Goal: Transaction & Acquisition: Purchase product/service

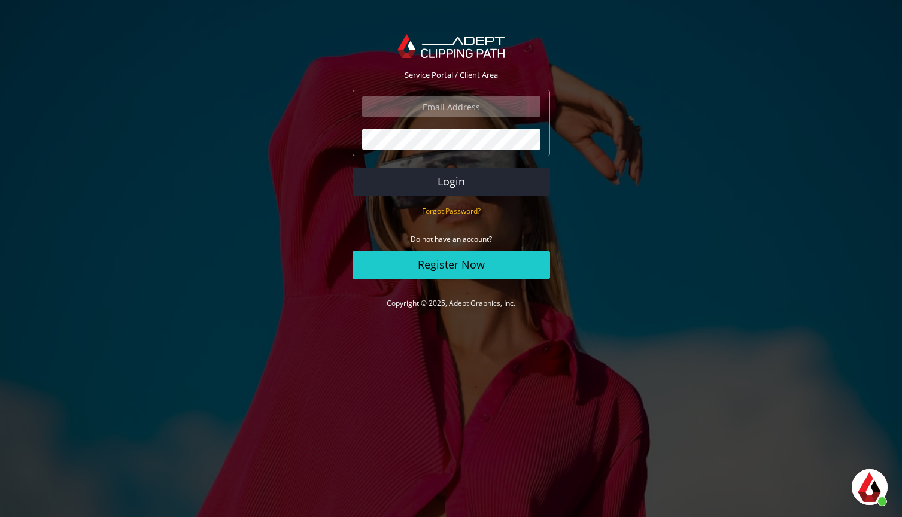
type input "[EMAIL_ADDRESS][DOMAIN_NAME]"
click at [451, 181] on button "Login" at bounding box center [451, 182] width 197 height 28
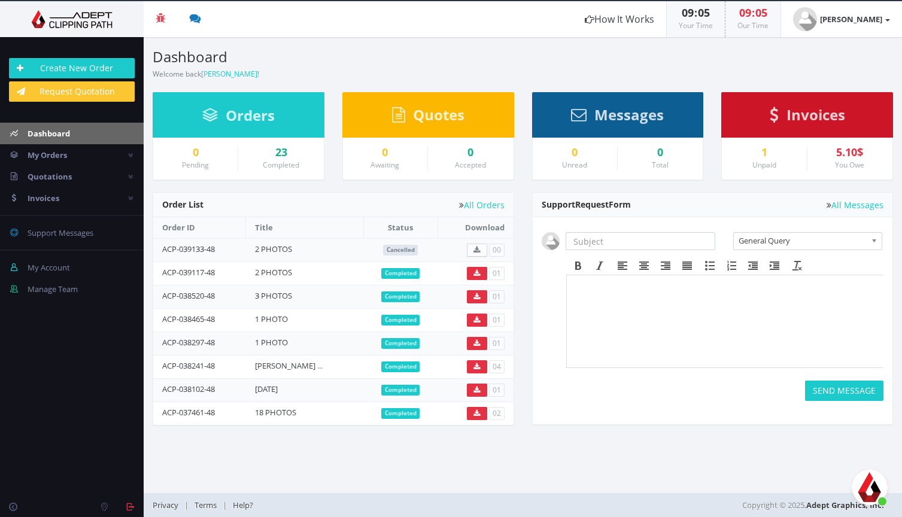
scroll to position [412, 0]
click at [764, 155] on div "1" at bounding box center [764, 153] width 66 height 12
click at [875, 486] on span "Aprire la chat" at bounding box center [870, 487] width 36 height 36
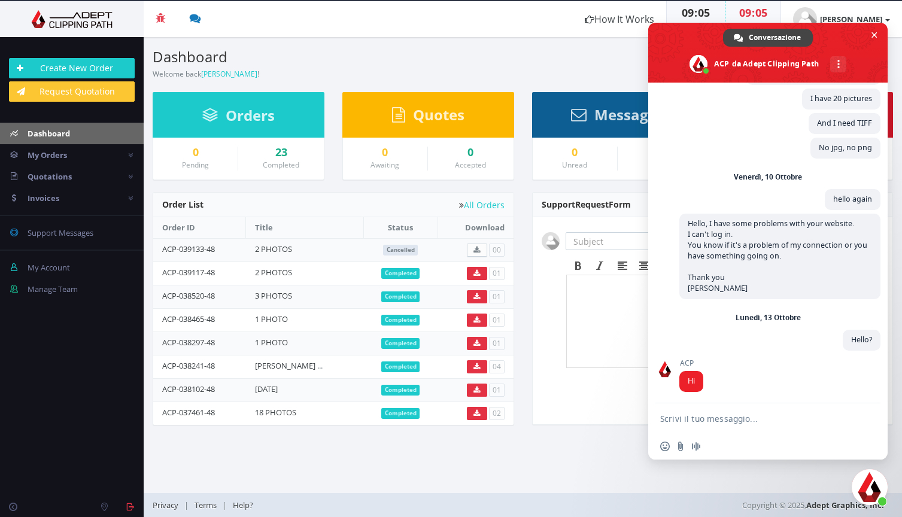
click at [293, 60] on h3 "Dashboard" at bounding box center [333, 57] width 361 height 16
click at [63, 160] on span "My Orders" at bounding box center [47, 155] width 39 height 11
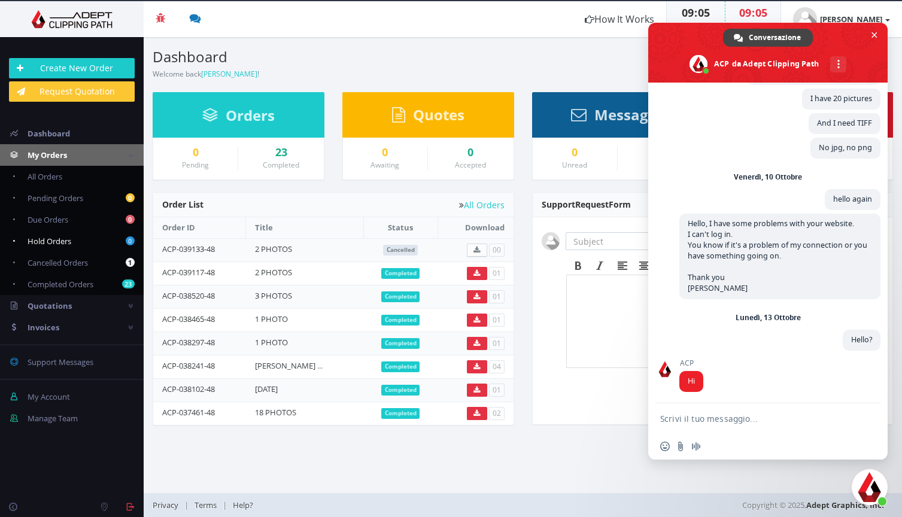
drag, startPoint x: 93, startPoint y: 265, endPoint x: 93, endPoint y: 248, distance: 16.8
click at [93, 248] on ul "All Orders 0 Pending Orders 0 Due Orders 0 Hold Orders 1 23" at bounding box center [72, 230] width 144 height 129
click at [80, 263] on span "Cancelled Orders" at bounding box center [58, 262] width 60 height 11
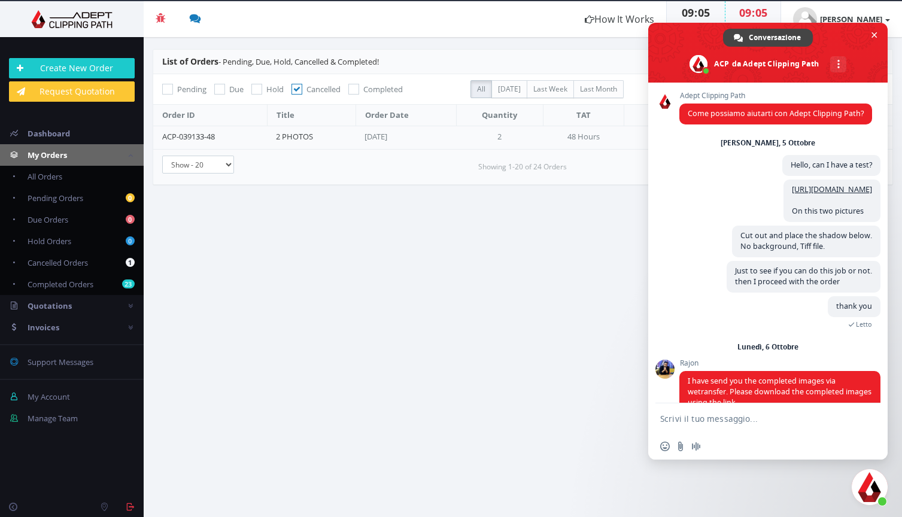
scroll to position [412, 0]
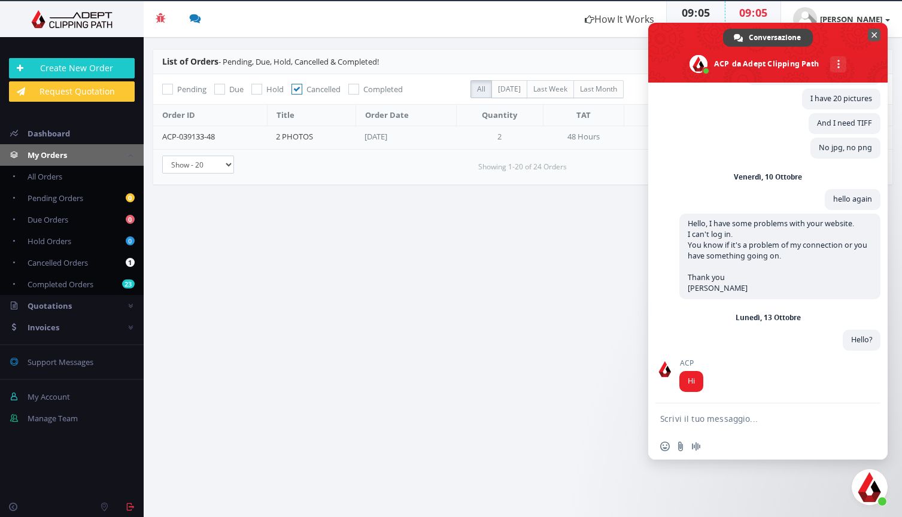
click at [873, 34] on span "Chiudere la chat" at bounding box center [874, 35] width 6 height 6
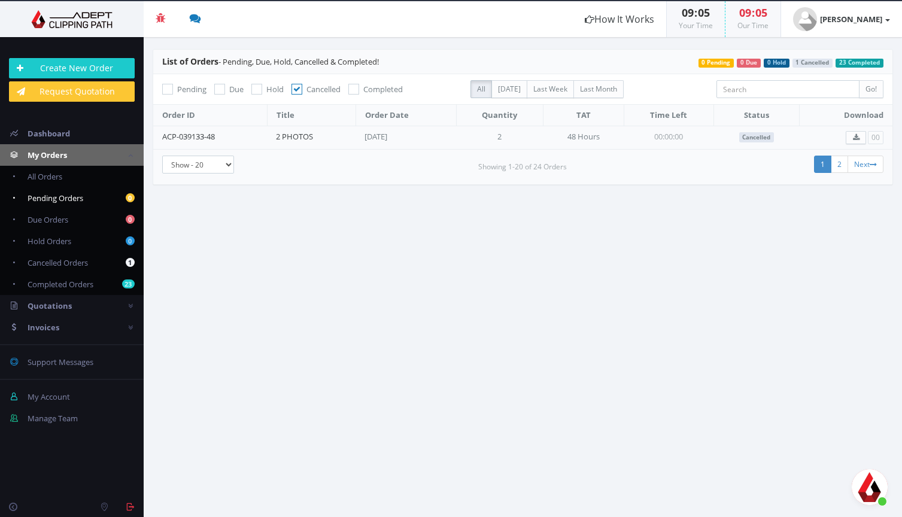
click at [66, 197] on span "Pending Orders" at bounding box center [56, 198] width 56 height 11
checkbox input "true"
checkbox input "false"
click at [66, 207] on link "0 Pending Orders" at bounding box center [72, 198] width 144 height 22
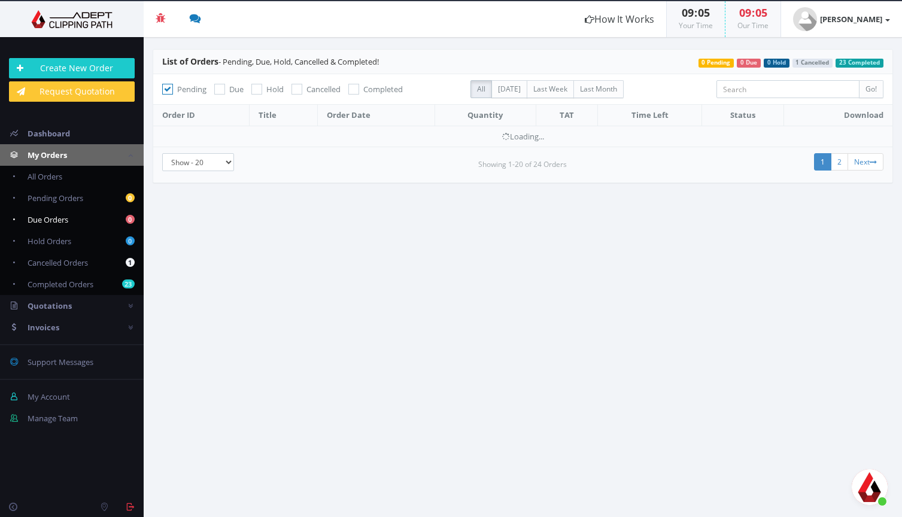
click at [66, 218] on span "Due Orders" at bounding box center [48, 219] width 41 height 11
checkbox input "false"
click at [52, 247] on link "0 Hold Orders" at bounding box center [72, 241] width 144 height 22
checkbox input "false"
click at [53, 269] on link "1 Cancelled Orders" at bounding box center [72, 263] width 144 height 22
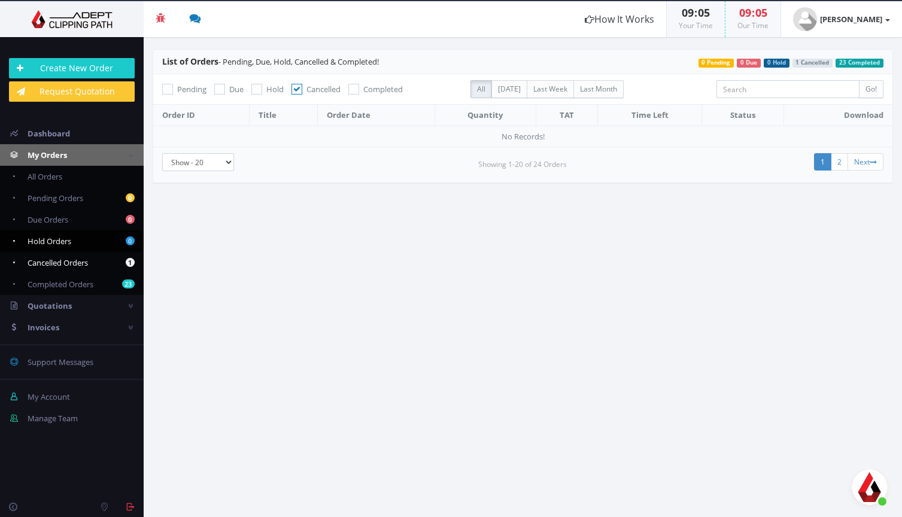
checkbox input "false"
click at [63, 279] on span "Completed Orders" at bounding box center [61, 284] width 66 height 11
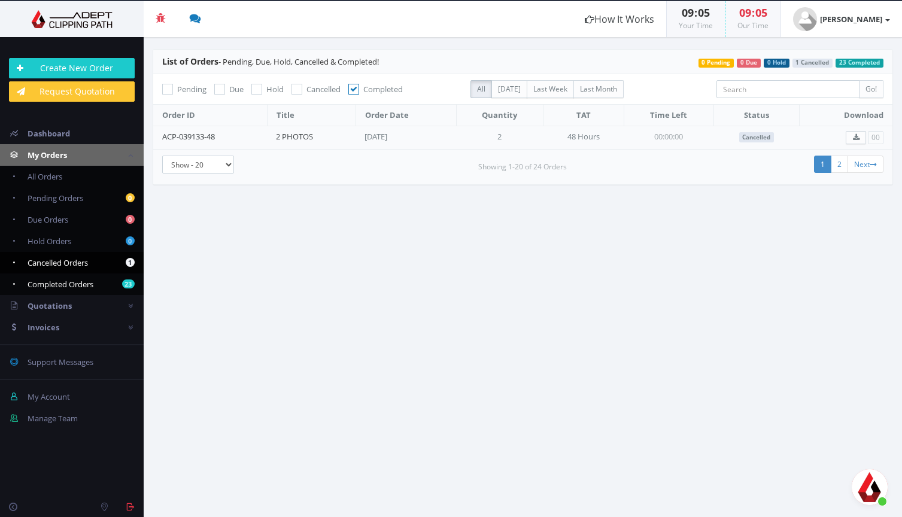
checkbox input "false"
checkbox input "true"
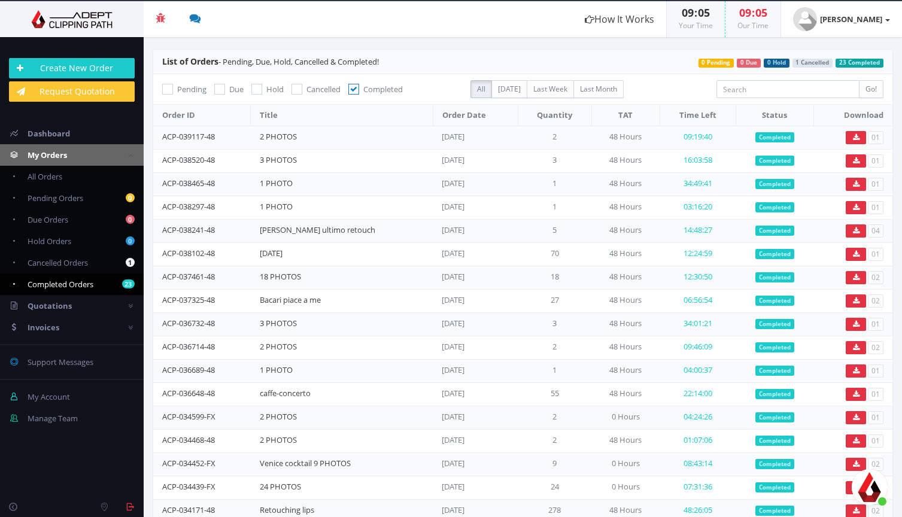
click at [104, 17] on img at bounding box center [72, 19] width 126 height 18
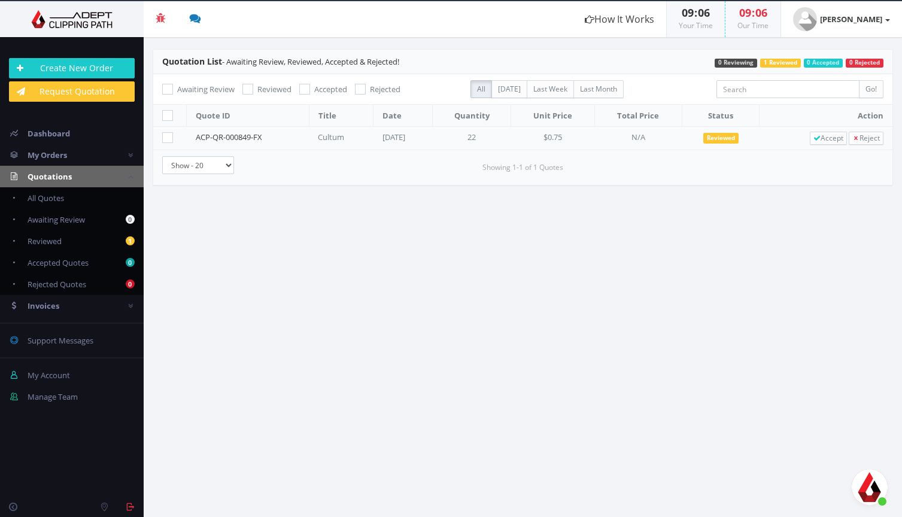
scroll to position [412, 0]
click at [724, 143] on span "Reviewed" at bounding box center [720, 138] width 35 height 11
click at [721, 140] on span "Reviewed" at bounding box center [720, 138] width 35 height 11
click at [534, 138] on td "$0.75" at bounding box center [553, 138] width 84 height 23
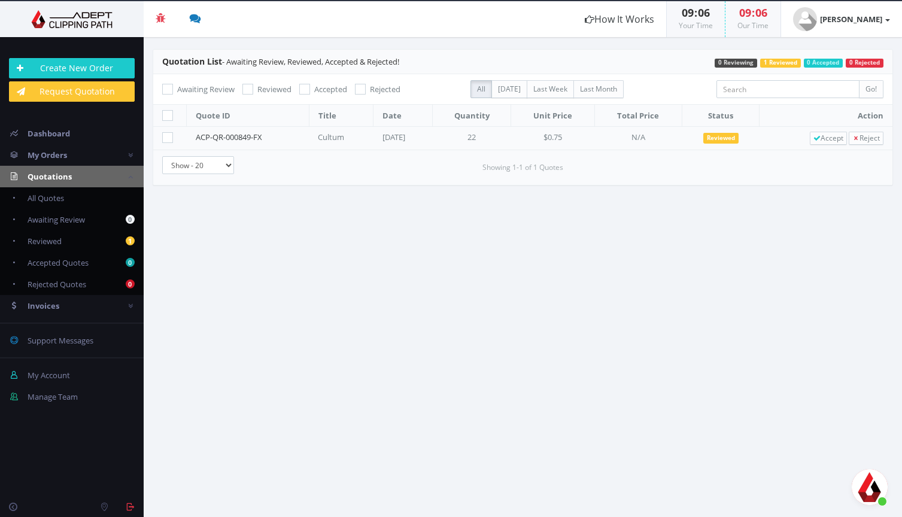
click at [536, 230] on section "Quotation List - Awaiting Review, Reviewed, Accepted & Rejected! 0 Rejected 0 A…" at bounding box center [523, 277] width 758 height 480
click at [813, 135] on span "Accept" at bounding box center [828, 138] width 30 height 10
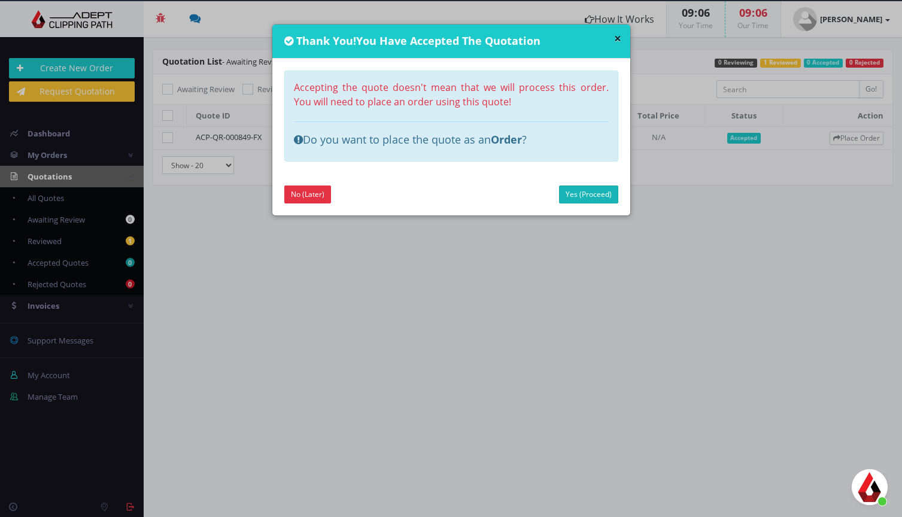
click at [583, 192] on link "Yes (Proceed)" at bounding box center [588, 195] width 59 height 18
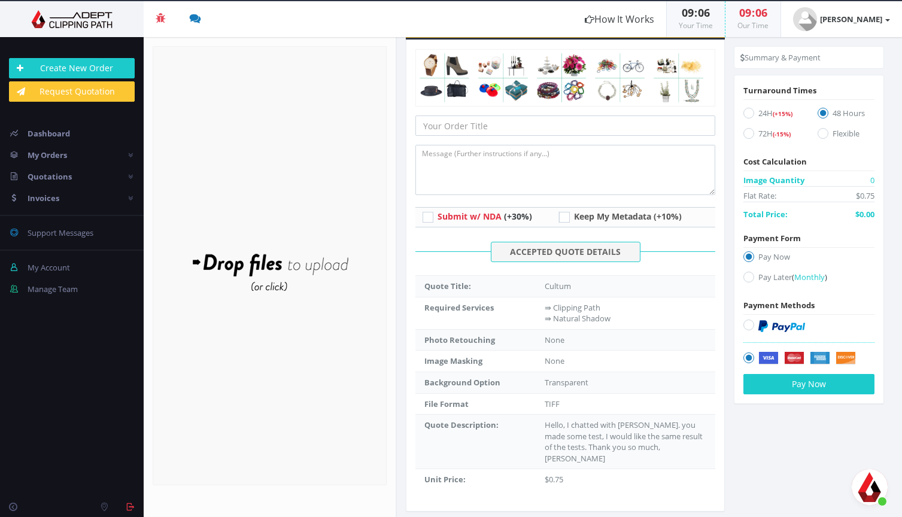
scroll to position [62, 0]
click at [746, 326] on icon at bounding box center [748, 325] width 11 height 11
click at [746, 326] on input "radio" at bounding box center [750, 325] width 8 height 8
radio input "true"
click at [798, 385] on button "Pay Now" at bounding box center [808, 384] width 131 height 20
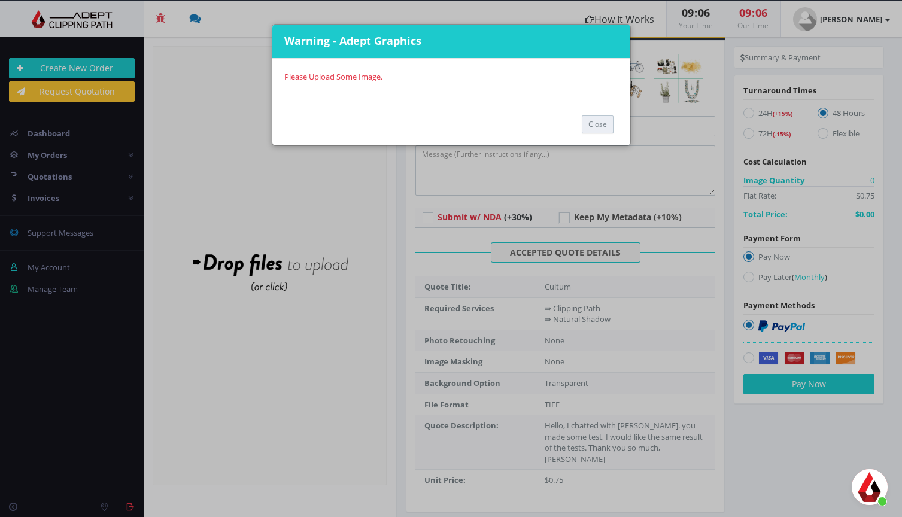
click at [597, 123] on button "Close" at bounding box center [598, 125] width 32 height 18
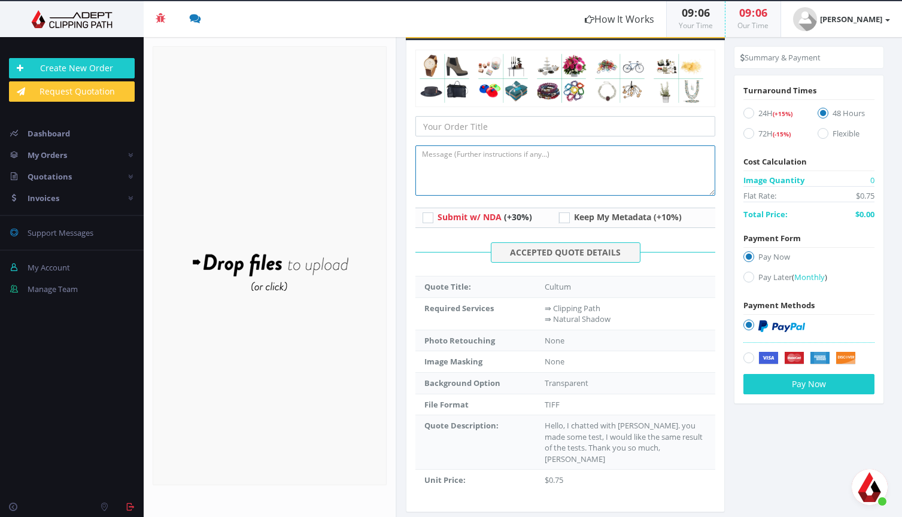
type textarea "/Users/bestatue/Desktop/CULTUM Ecommerce/0jpg Giacomo/Cultum G 1.jpg /Users/bes…"
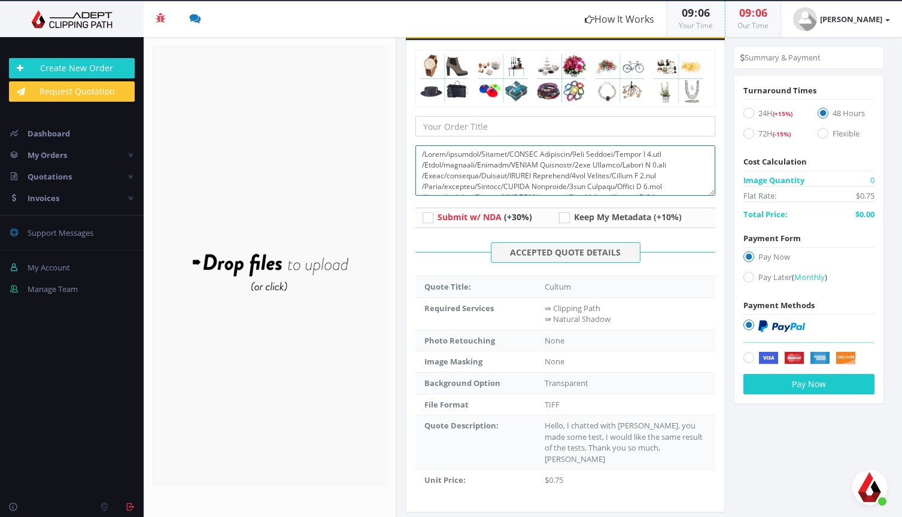
click at [645, 177] on textarea at bounding box center [564, 170] width 299 height 50
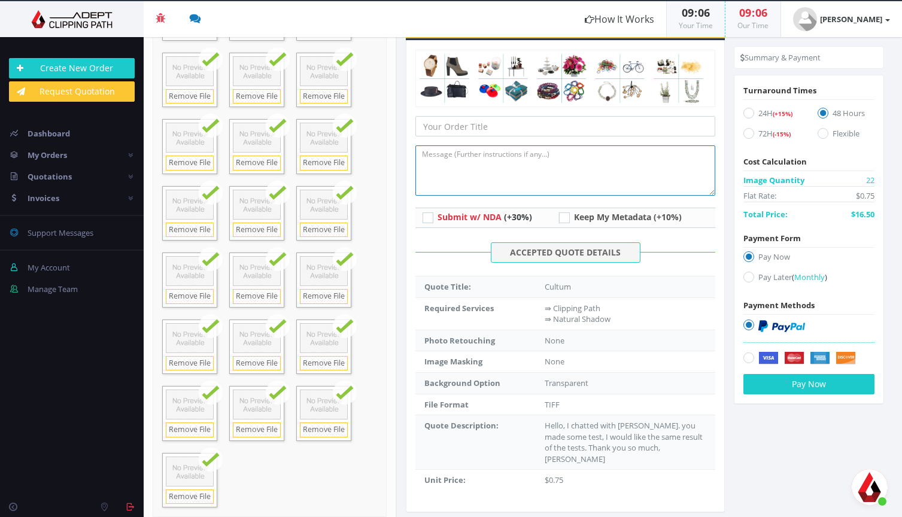
scroll to position [74, 0]
click at [743, 115] on icon at bounding box center [748, 113] width 11 height 11
click at [746, 115] on input "24H (+15%)" at bounding box center [750, 114] width 8 height 8
radio input "true"
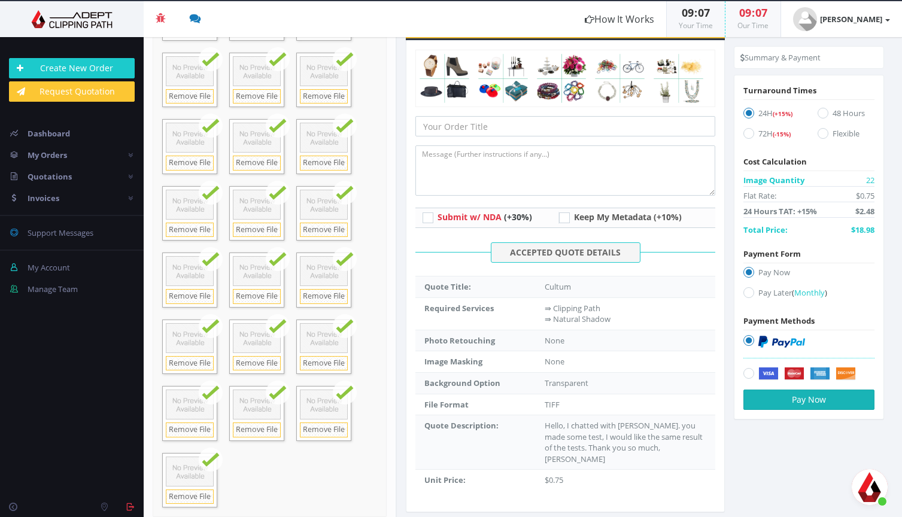
click at [804, 401] on button "Pay Now" at bounding box center [808, 400] width 131 height 20
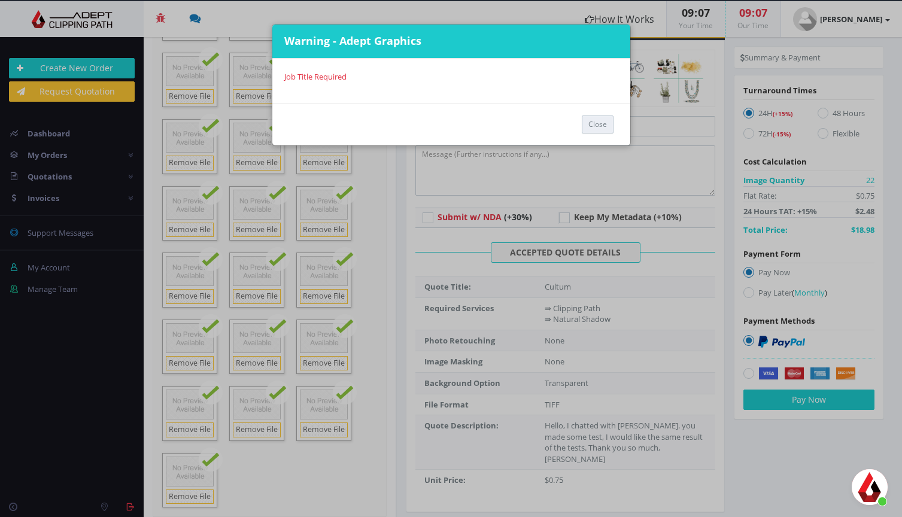
click at [594, 120] on button "Close" at bounding box center [598, 125] width 32 height 18
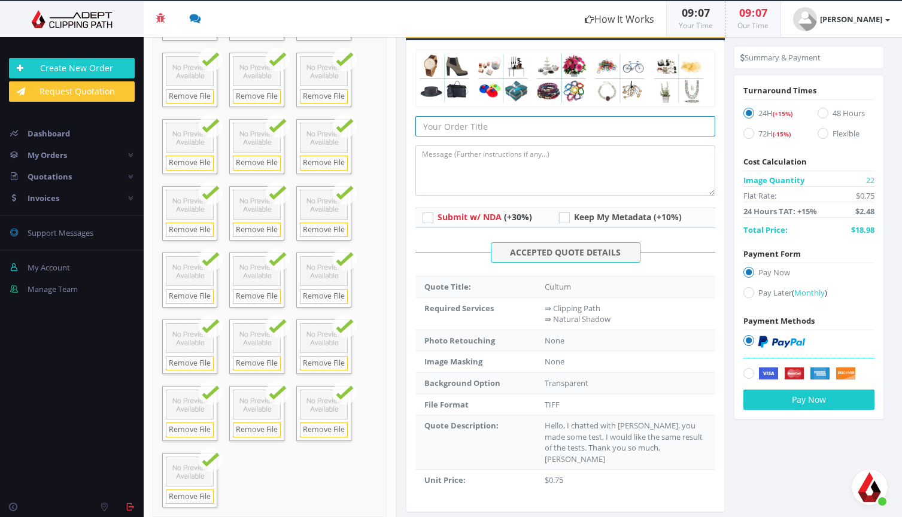
click at [499, 125] on input "text" at bounding box center [564, 126] width 299 height 20
type input "Cultum"
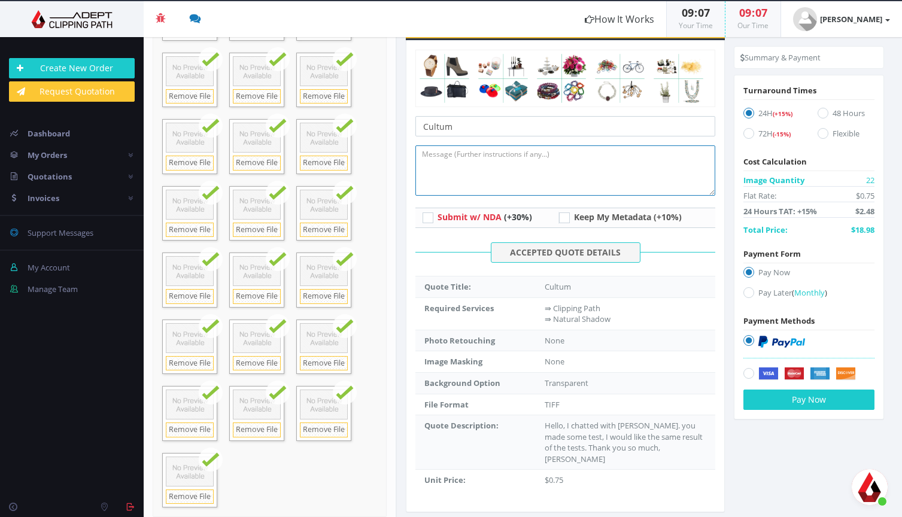
click at [526, 156] on textarea at bounding box center [564, 170] width 299 height 50
click at [471, 165] on textarea at bounding box center [564, 170] width 299 height 50
type textarea "Shadow"
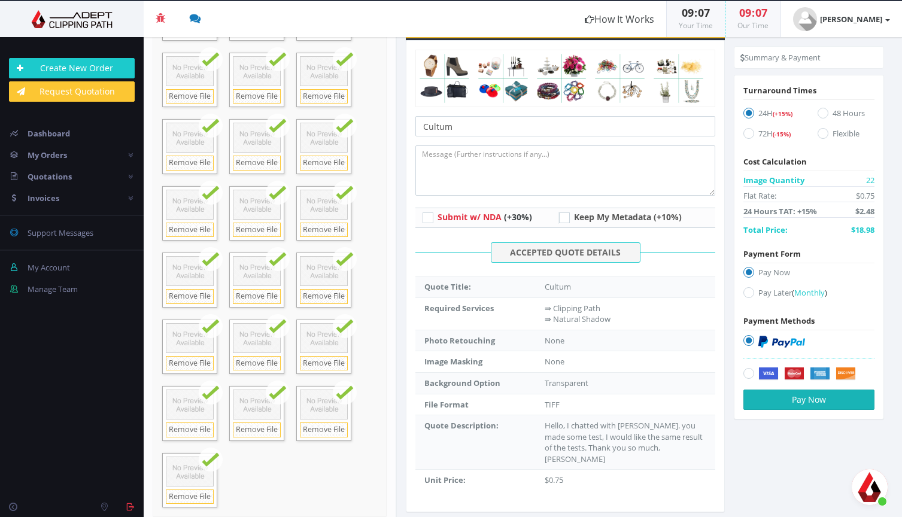
click at [805, 404] on button "Pay Now" at bounding box center [808, 400] width 131 height 20
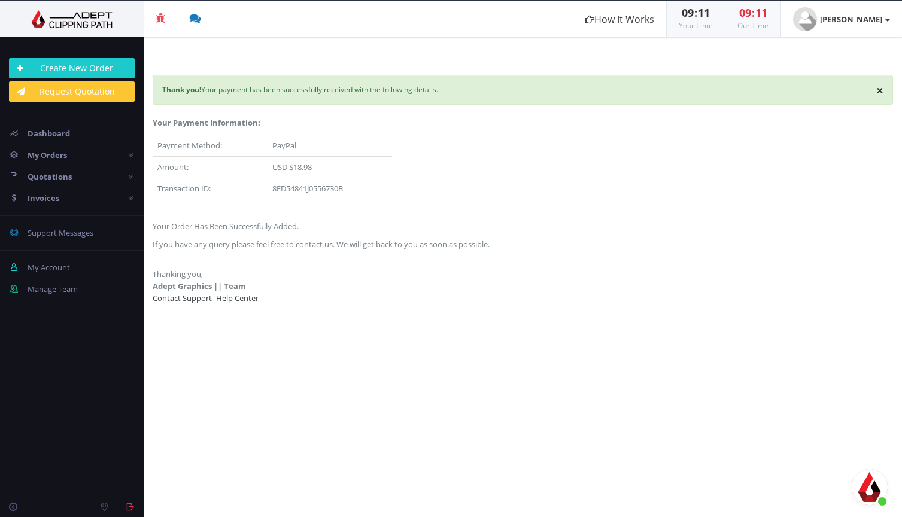
click at [590, 0] on section "Beta Credit US $124.50 Add Funds Withdraw Funds What's This? How It Works 09 : …" at bounding box center [451, 258] width 902 height 517
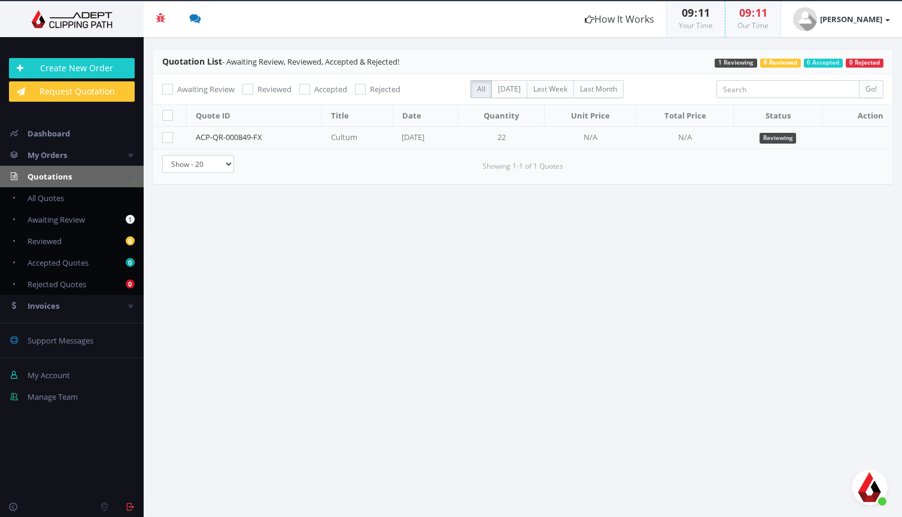
scroll to position [412, 0]
